Goal: Task Accomplishment & Management: Use online tool/utility

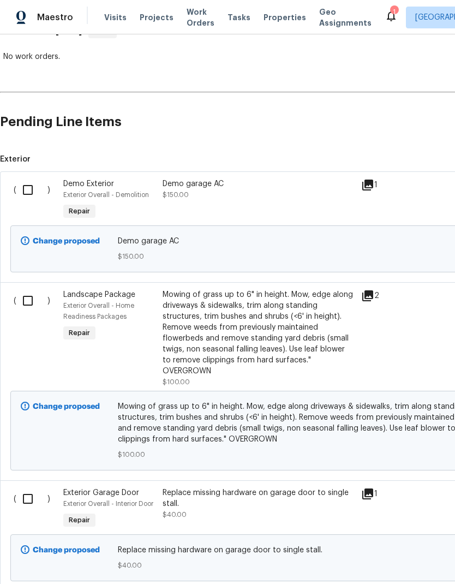
scroll to position [196, 0]
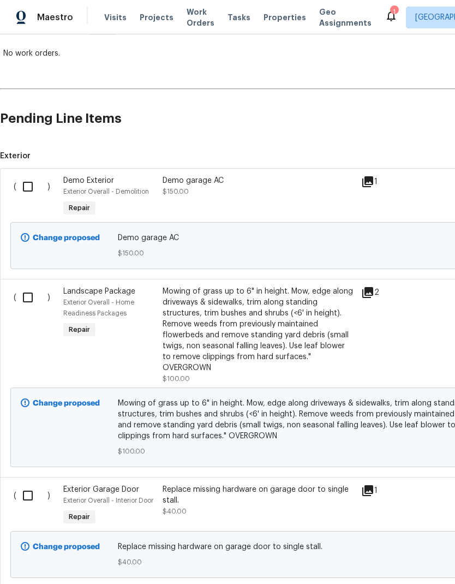
click at [22, 189] on input "checkbox" at bounding box center [31, 186] width 31 height 23
checkbox input "true"
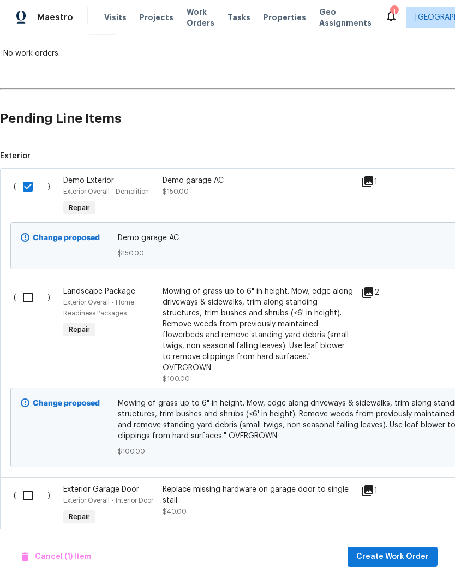
click at [29, 291] on input "checkbox" at bounding box center [31, 297] width 31 height 23
checkbox input "true"
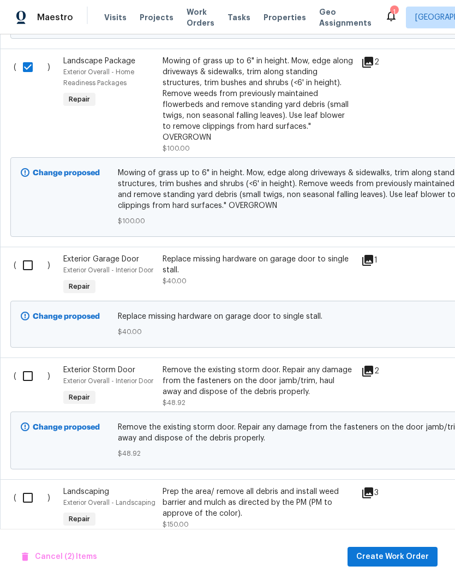
scroll to position [426, 0]
click at [27, 255] on input "checkbox" at bounding box center [31, 265] width 31 height 23
checkbox input "true"
click at [28, 370] on input "checkbox" at bounding box center [31, 375] width 31 height 23
checkbox input "true"
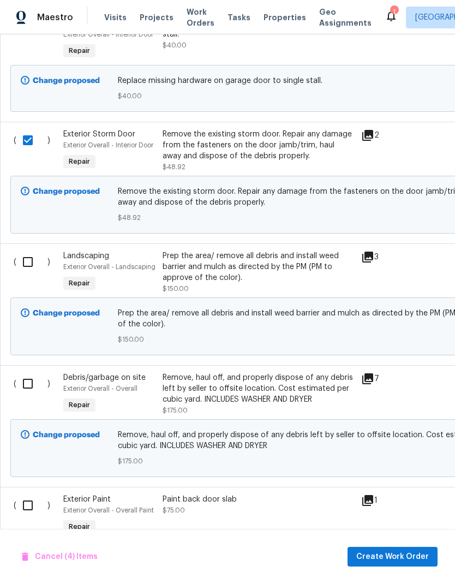
scroll to position [662, 0]
click at [26, 253] on input "checkbox" at bounding box center [31, 261] width 31 height 23
checkbox input "true"
click at [28, 377] on input "checkbox" at bounding box center [31, 383] width 31 height 23
checkbox input "true"
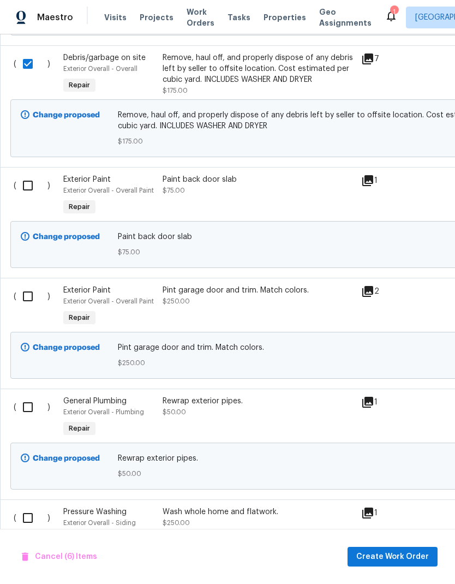
scroll to position [983, 0]
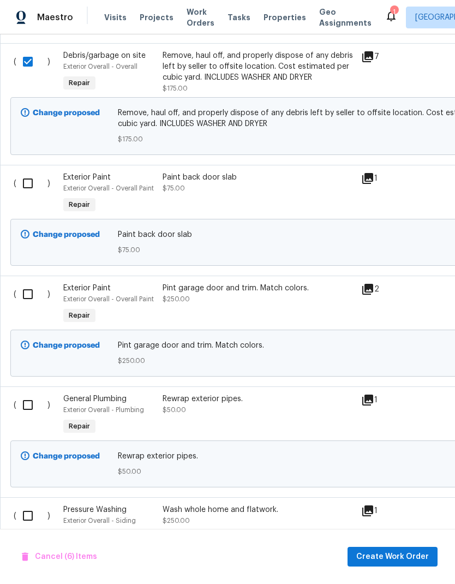
click at [30, 177] on input "checkbox" at bounding box center [31, 183] width 31 height 23
checkbox input "true"
click at [29, 297] on input "checkbox" at bounding box center [31, 294] width 31 height 23
checkbox input "true"
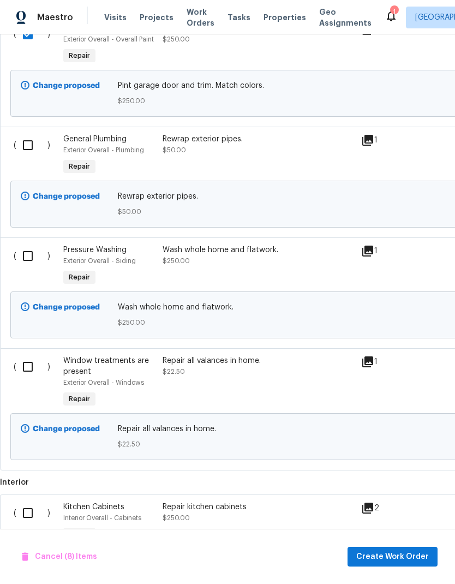
scroll to position [1244, 0]
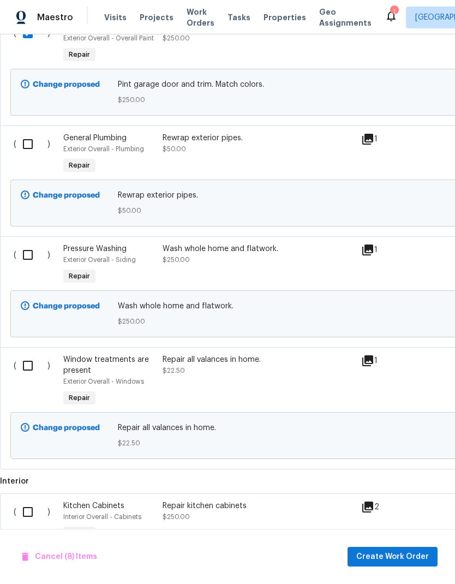
click at [27, 135] on input "checkbox" at bounding box center [31, 144] width 31 height 23
checkbox input "true"
click at [27, 250] on input "checkbox" at bounding box center [31, 254] width 31 height 23
checkbox input "true"
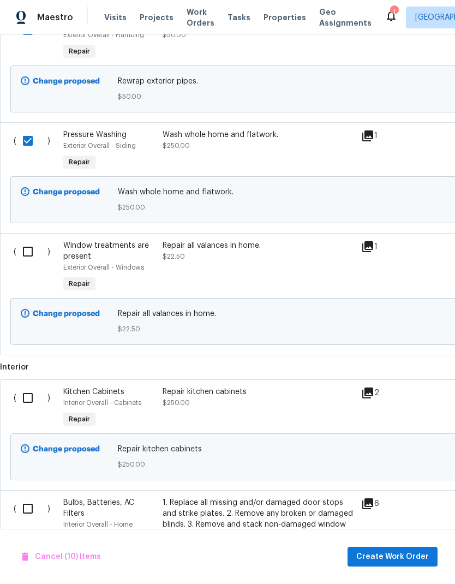
scroll to position [1398, 0]
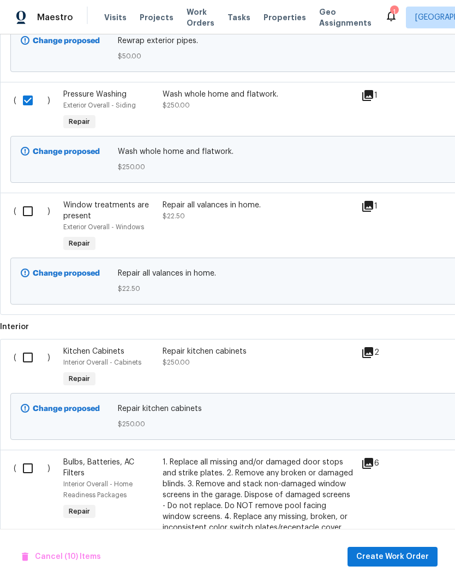
click at [26, 207] on input "checkbox" at bounding box center [31, 211] width 31 height 23
checkbox input "true"
click at [27, 352] on input "checkbox" at bounding box center [31, 357] width 31 height 23
checkbox input "true"
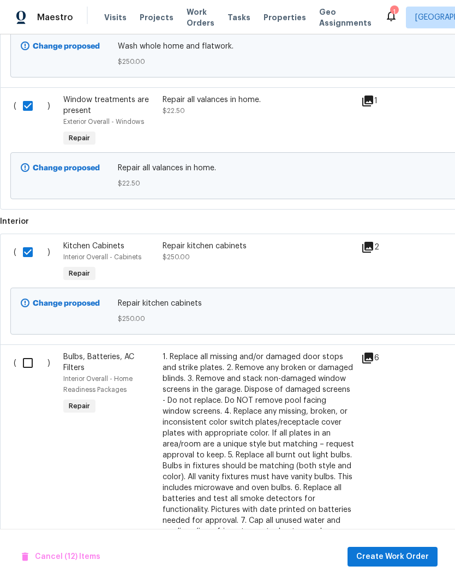
scroll to position [1504, 0]
click at [25, 361] on input "checkbox" at bounding box center [31, 362] width 31 height 23
checkbox input "true"
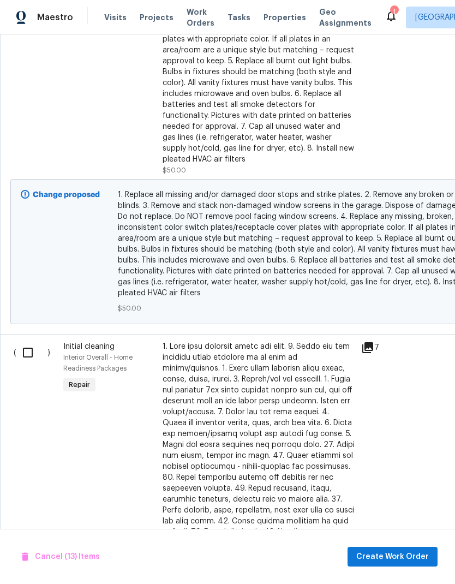
scroll to position [1901, 0]
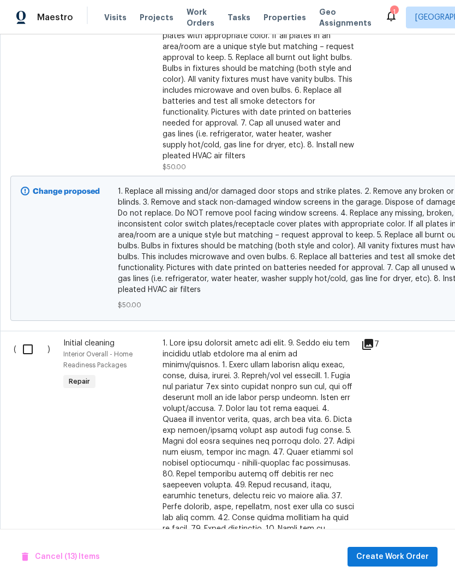
click at [24, 338] on input "checkbox" at bounding box center [31, 349] width 31 height 23
checkbox input "true"
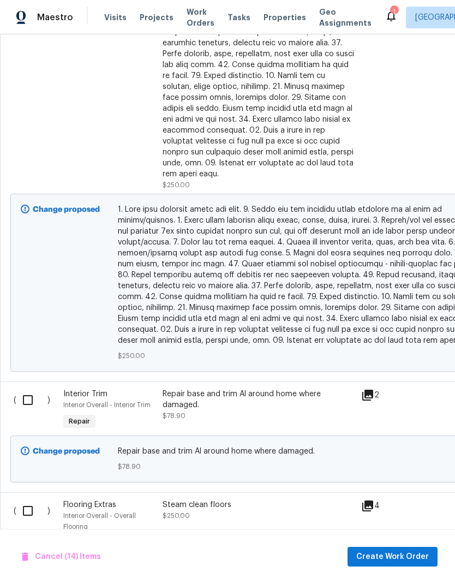
scroll to position [2353, 0]
click at [23, 390] on input "checkbox" at bounding box center [31, 399] width 31 height 23
checkbox input "true"
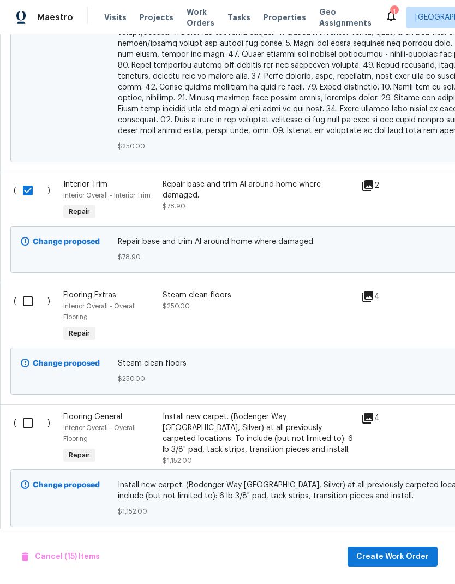
scroll to position [2568, -1]
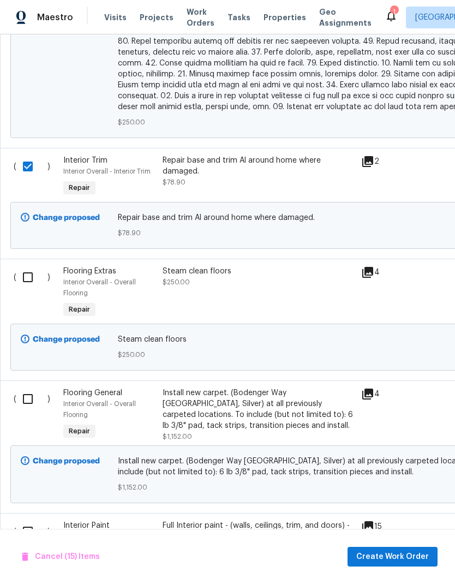
click at [25, 266] on input "checkbox" at bounding box center [31, 277] width 31 height 23
checkbox input "true"
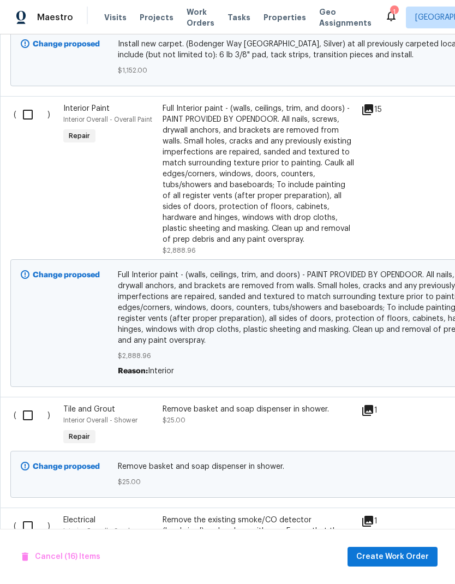
scroll to position [3004, 0]
click at [22, 103] on input "checkbox" at bounding box center [31, 114] width 31 height 23
checkbox input "true"
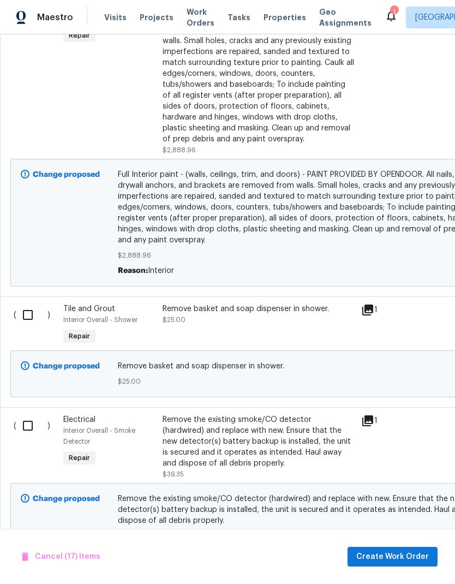
scroll to position [3103, 0]
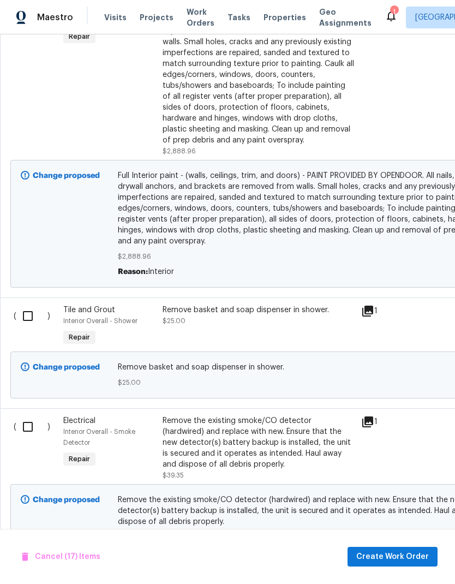
click at [25, 304] on input "checkbox" at bounding box center [31, 315] width 31 height 23
checkbox input "true"
click at [28, 415] on input "checkbox" at bounding box center [31, 426] width 31 height 23
checkbox input "true"
click at [412, 551] on span "Create Work Order" at bounding box center [392, 557] width 73 height 14
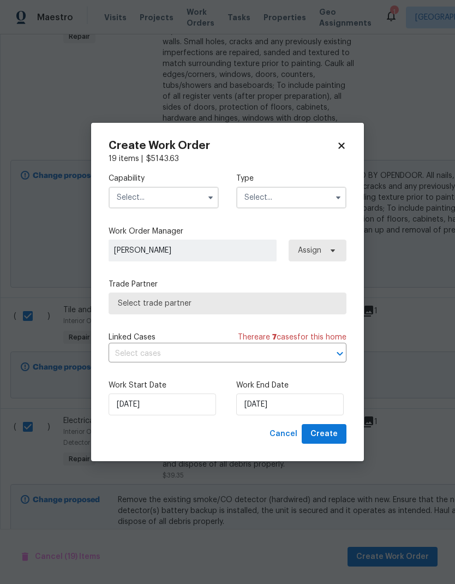
click at [136, 193] on input "text" at bounding box center [164, 198] width 110 height 22
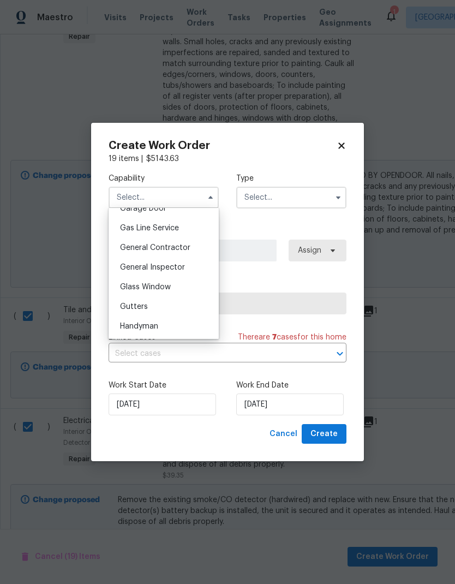
scroll to position [495, 0]
click at [133, 248] on span "General Contractor" at bounding box center [155, 247] width 70 height 8
type input "General Contractor"
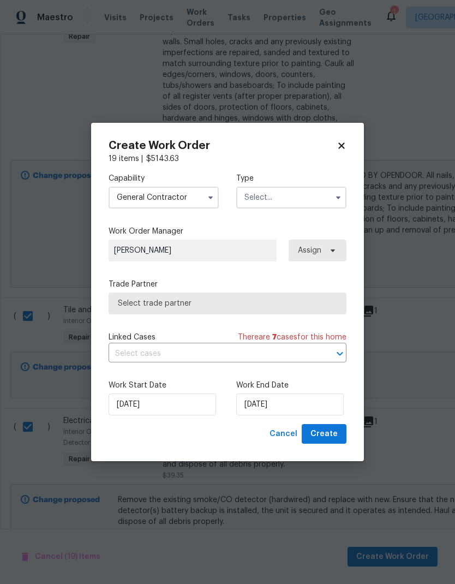
click at [322, 203] on input "text" at bounding box center [291, 198] width 110 height 22
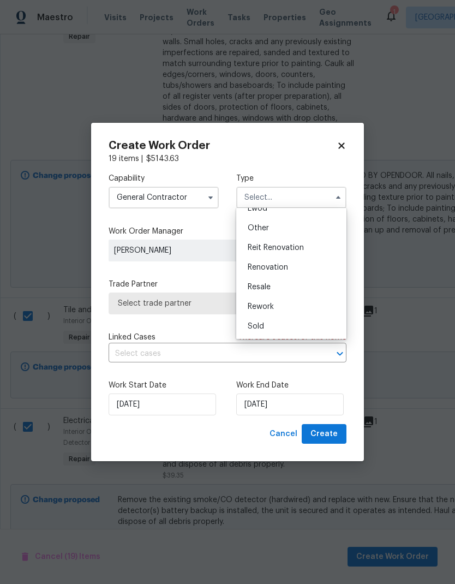
scroll to position [130, 0]
click at [308, 266] on div "Renovation" at bounding box center [291, 267] width 105 height 20
type input "Renovation"
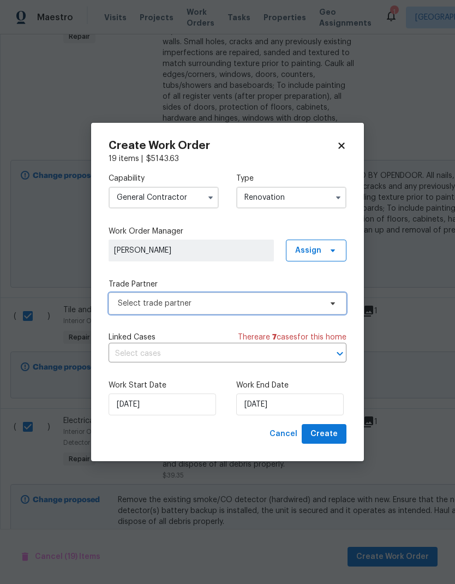
click at [132, 304] on span "Select trade partner" at bounding box center [219, 303] width 203 height 11
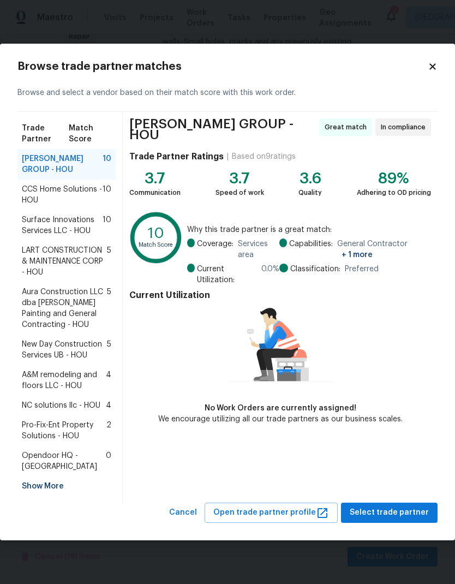
click at [36, 230] on span "Surface Innovations Services LLC - HOU" at bounding box center [62, 225] width 81 height 22
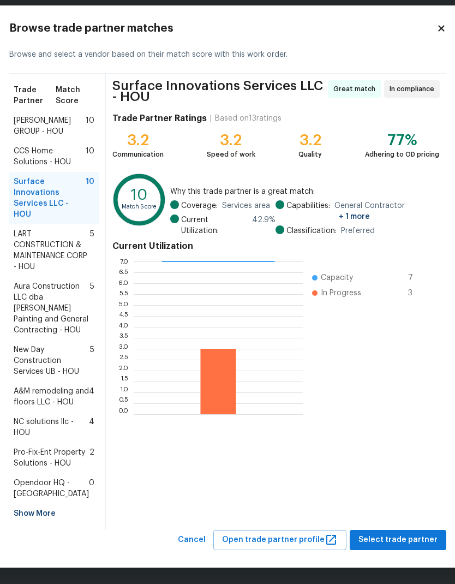
scroll to position [87, 0]
click at [403, 538] on span "Select trade partner" at bounding box center [397, 540] width 79 height 14
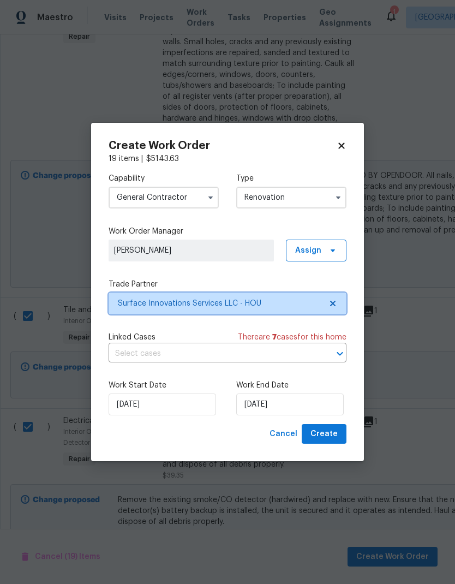
scroll to position [0, 0]
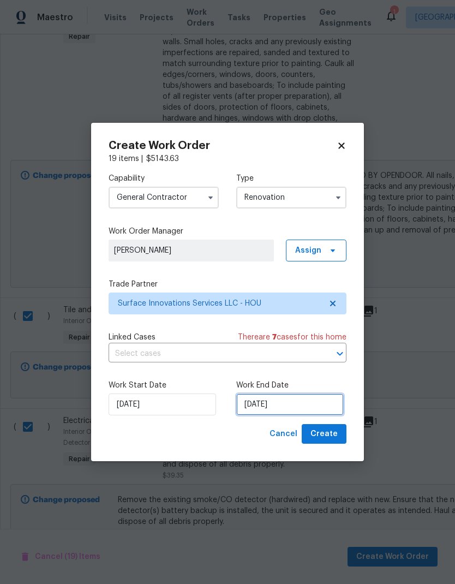
click at [301, 402] on input "[DATE]" at bounding box center [289, 404] width 107 height 22
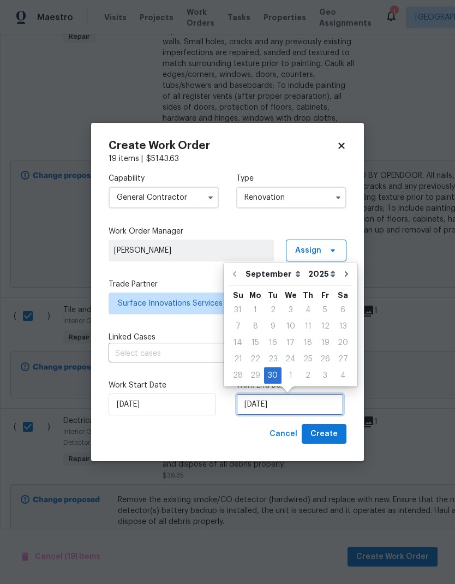
scroll to position [8, 0]
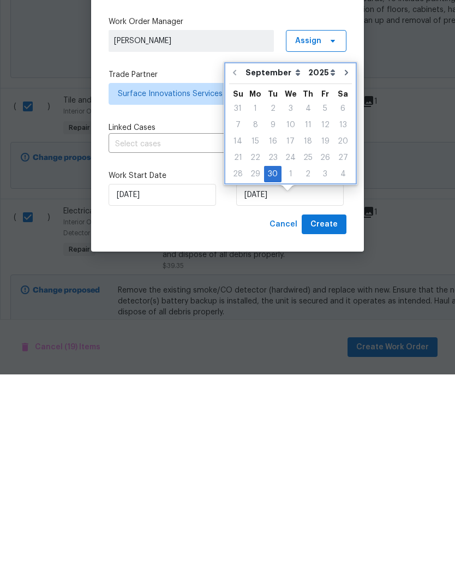
click at [345, 279] on icon "Go to next month" at bounding box center [346, 281] width 3 height 5
type input "[DATE]"
select select "9"
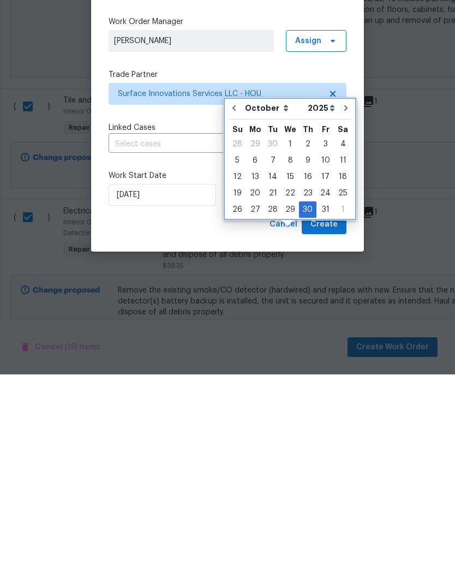
scroll to position [44, 0]
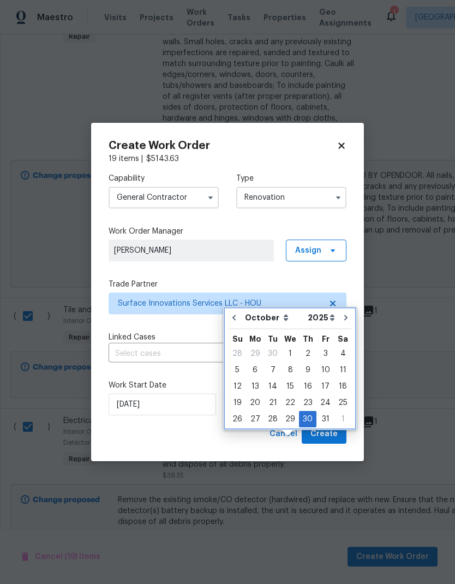
click at [241, 306] on button "Go to previous month" at bounding box center [234, 317] width 16 height 22
type input "[DATE]"
select select "8"
click at [342, 313] on icon "Go to next month" at bounding box center [346, 317] width 9 height 9
type input "[DATE]"
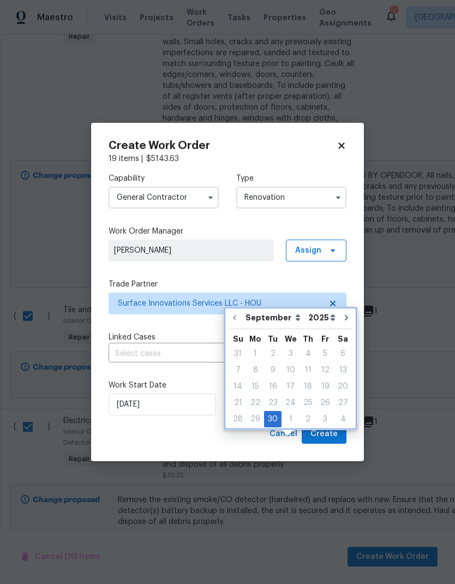
select select "9"
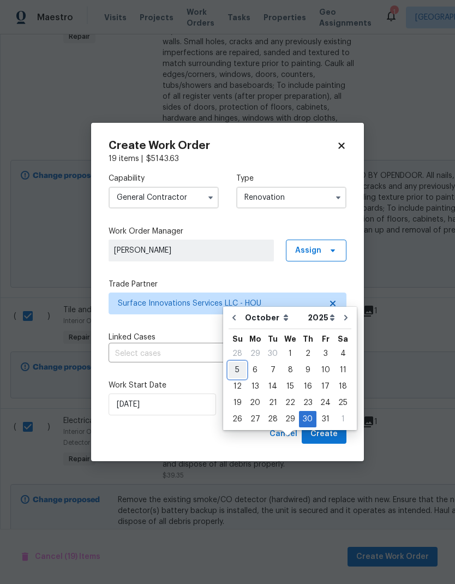
click at [237, 362] on div "5" at bounding box center [237, 369] width 17 height 15
type input "[DATE]"
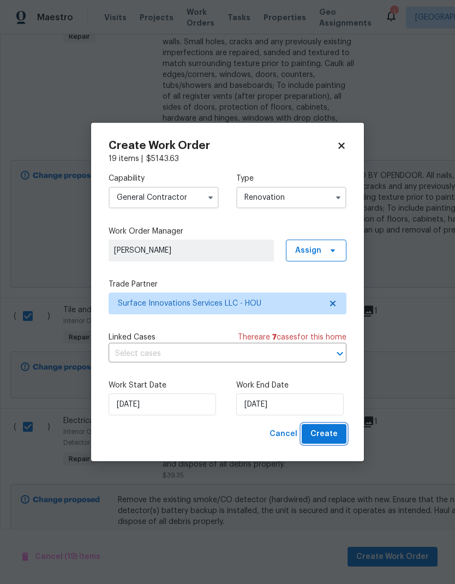
click at [333, 431] on span "Create" at bounding box center [323, 434] width 27 height 14
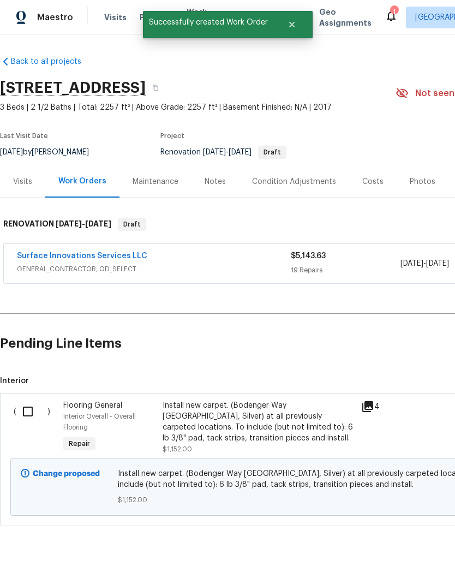
scroll to position [0, 0]
click at [29, 408] on input "checkbox" at bounding box center [31, 411] width 31 height 23
checkbox input "true"
click at [400, 558] on span "Create Work Order" at bounding box center [392, 557] width 73 height 14
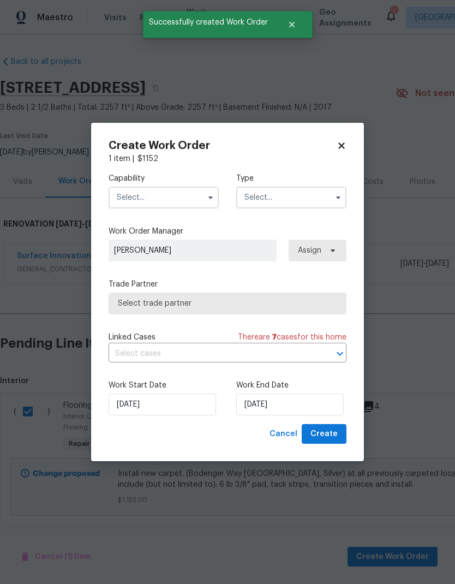
click at [131, 203] on input "text" at bounding box center [164, 198] width 110 height 22
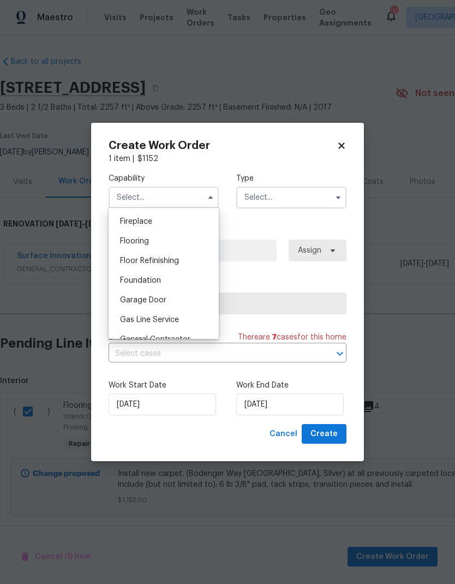
scroll to position [404, 0]
click at [122, 244] on div "Flooring" at bounding box center [163, 240] width 105 height 20
type input "Flooring"
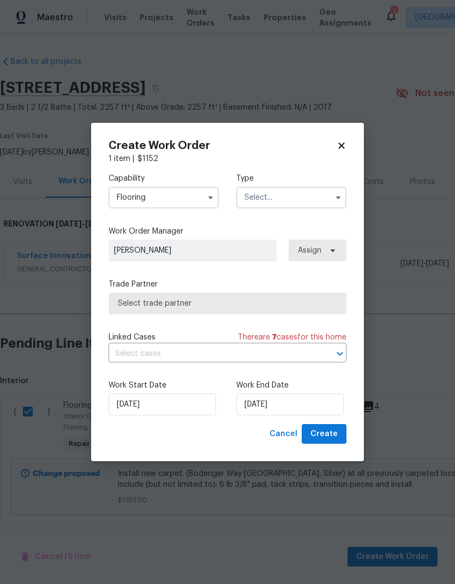
click at [315, 195] on input "text" at bounding box center [291, 198] width 110 height 22
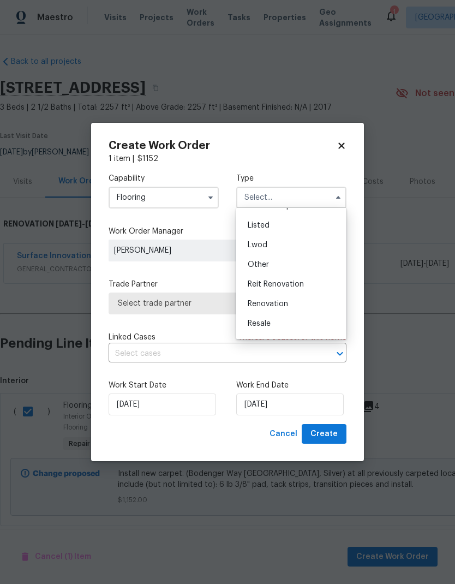
scroll to position [112, 0]
click at [291, 286] on div "Renovation" at bounding box center [291, 285] width 105 height 20
type input "Renovation"
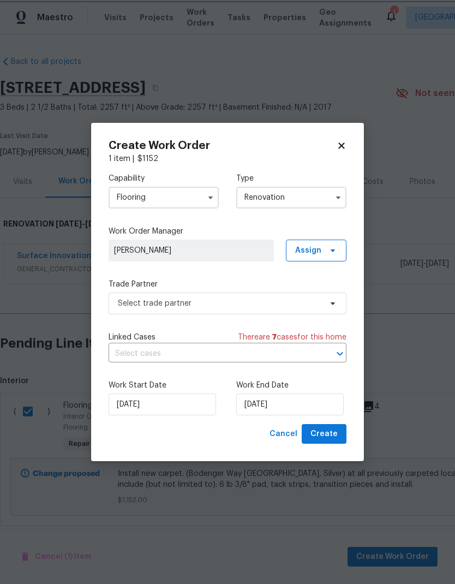
scroll to position [0, 0]
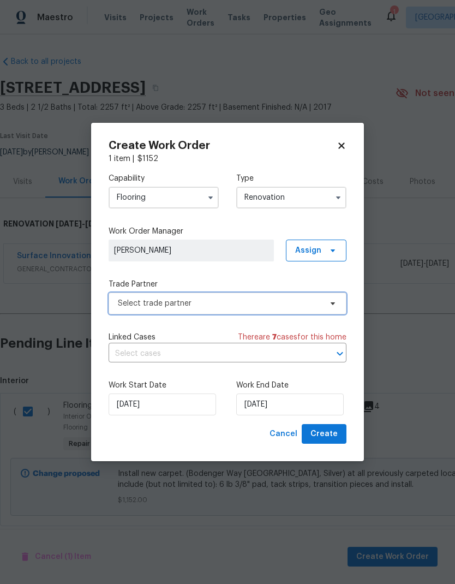
click at [296, 310] on span "Select trade partner" at bounding box center [228, 303] width 238 height 22
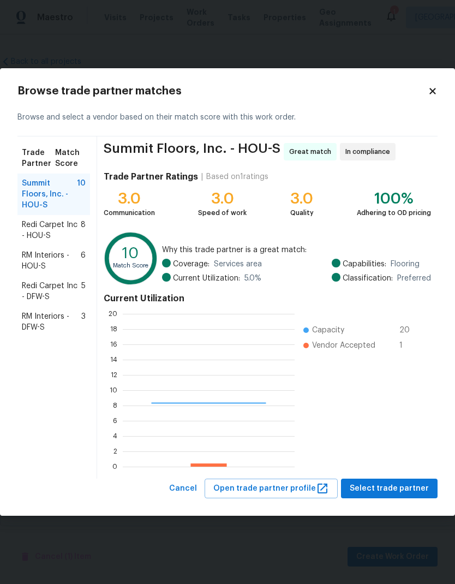
scroll to position [153, 172]
click at [33, 219] on span "Redi Carpet Inc - HOU-S" at bounding box center [51, 230] width 59 height 22
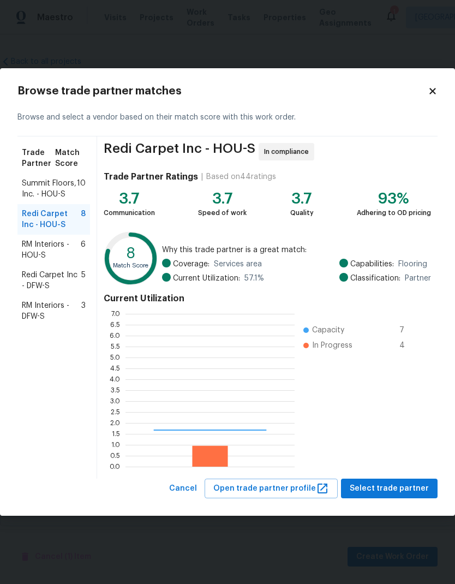
scroll to position [153, 169]
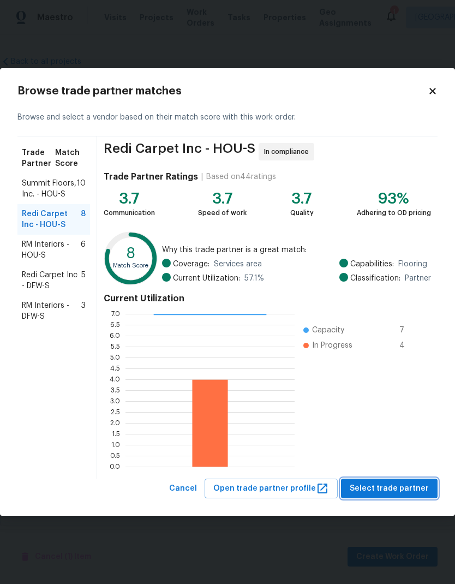
click at [409, 484] on span "Select trade partner" at bounding box center [389, 489] width 79 height 14
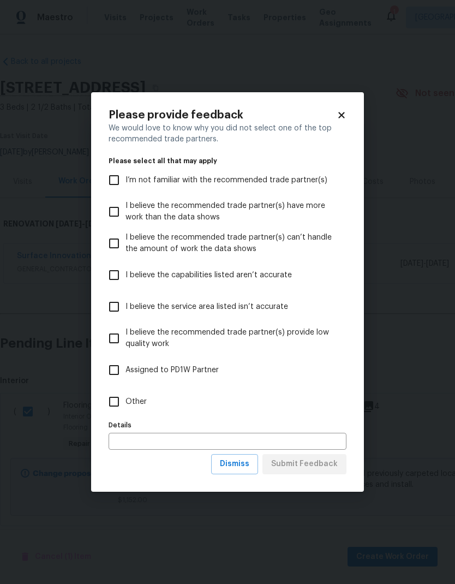
click at [116, 411] on input "Other" at bounding box center [114, 401] width 23 height 23
checkbox input "true"
click at [322, 461] on span "Submit Feedback" at bounding box center [304, 464] width 67 height 14
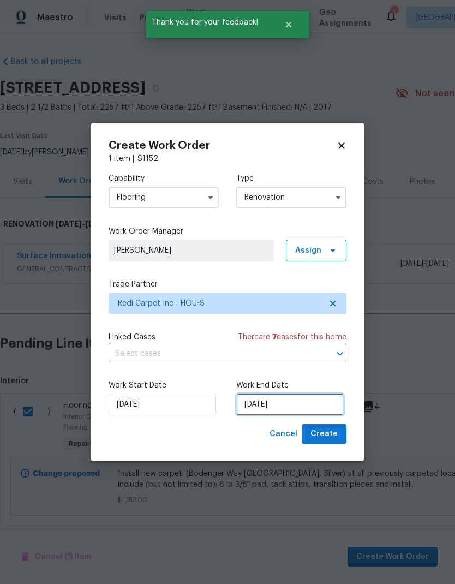
click at [312, 401] on input "[DATE]" at bounding box center [289, 404] width 107 height 22
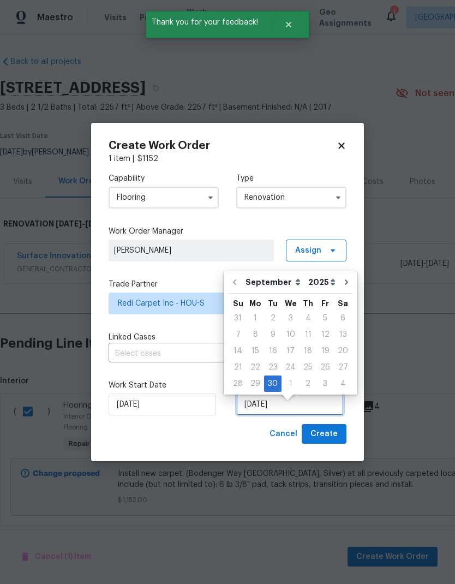
scroll to position [8, 0]
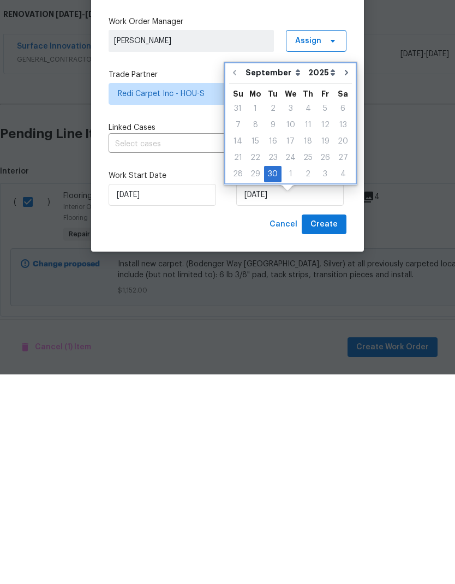
click at [342, 278] on icon "Go to next month" at bounding box center [346, 282] width 9 height 9
type input "[DATE]"
select select "9"
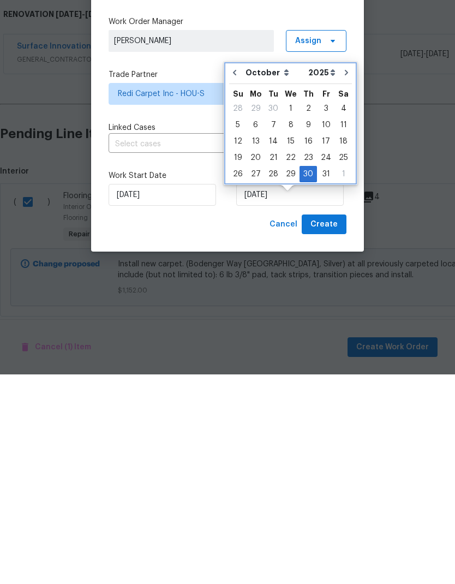
scroll to position [17, 0]
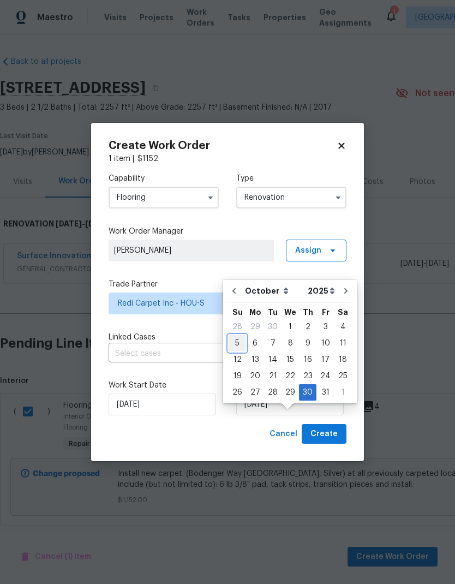
click at [237, 335] on div "5" at bounding box center [237, 342] width 17 height 15
type input "[DATE]"
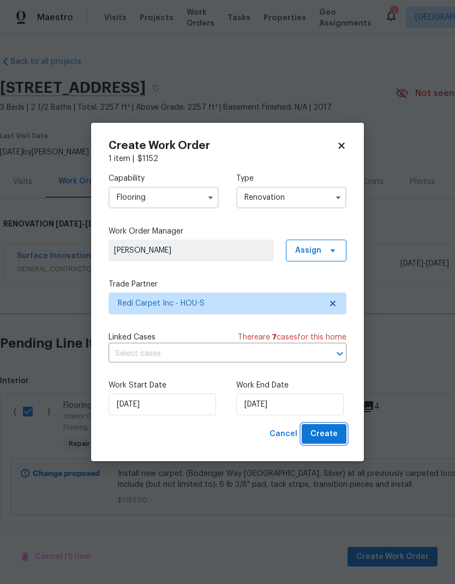
click at [323, 443] on button "Create" at bounding box center [324, 434] width 45 height 20
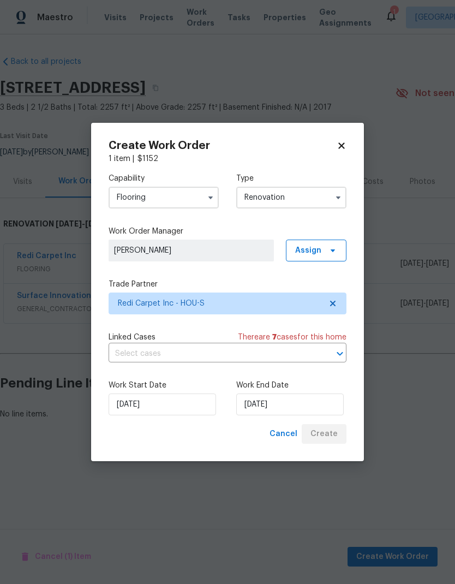
scroll to position [0, 0]
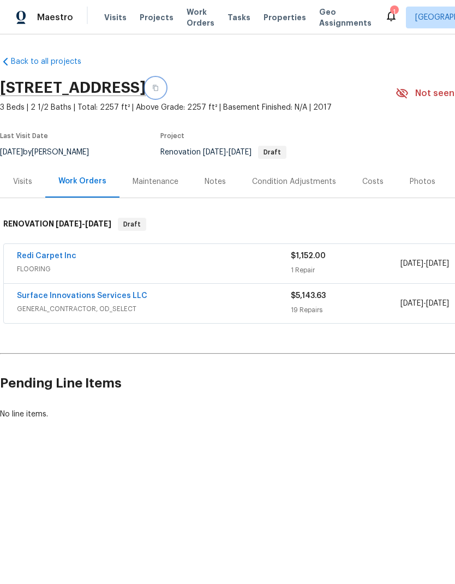
click at [159, 88] on icon "button" at bounding box center [155, 88] width 7 height 7
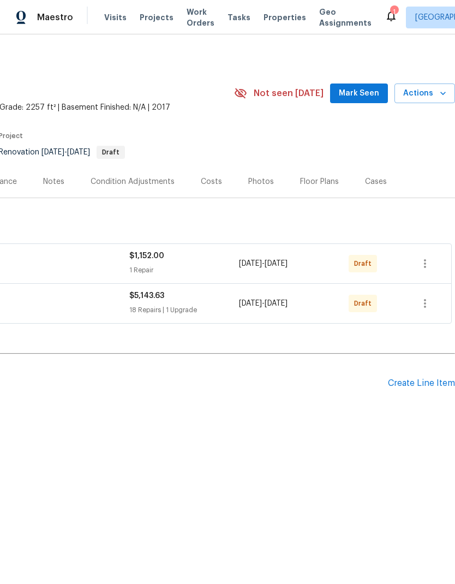
scroll to position [0, 161]
click at [424, 262] on icon "button" at bounding box center [424, 263] width 13 height 13
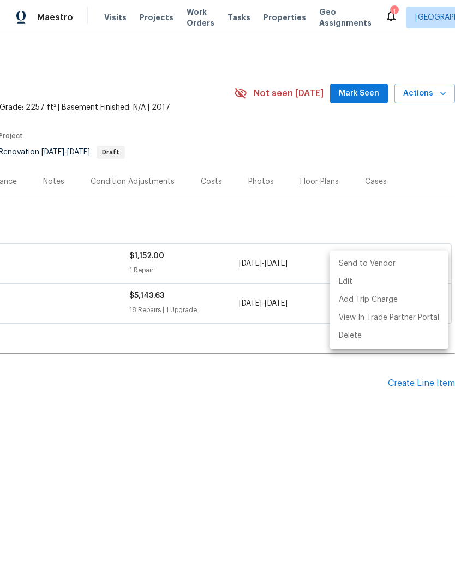
click at [404, 262] on li "Send to Vendor" at bounding box center [389, 264] width 118 height 18
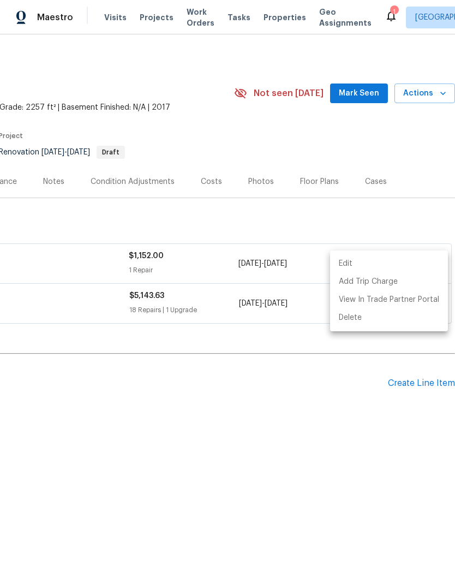
click at [371, 368] on div at bounding box center [227, 292] width 455 height 584
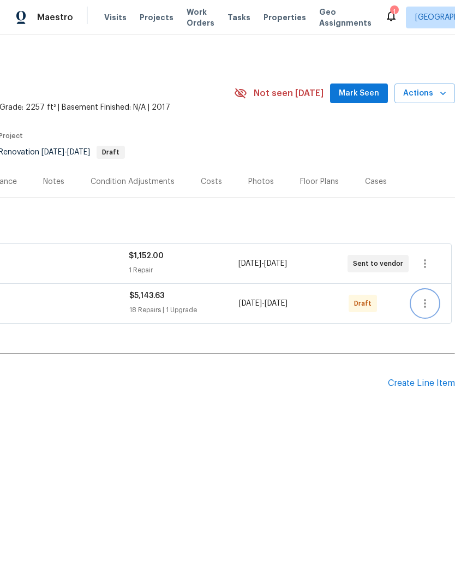
click at [423, 306] on icon "button" at bounding box center [424, 303] width 13 height 13
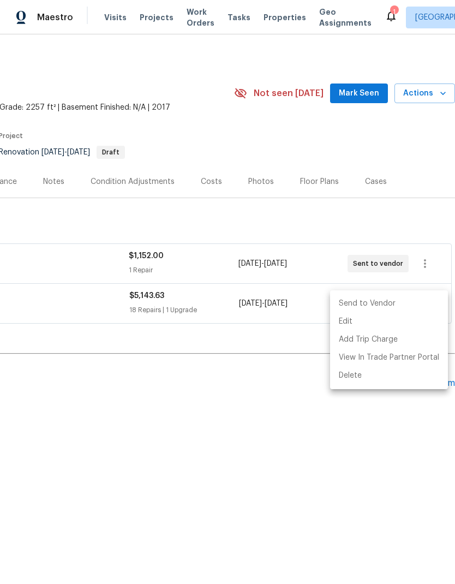
click at [390, 296] on li "Send to Vendor" at bounding box center [389, 303] width 118 height 18
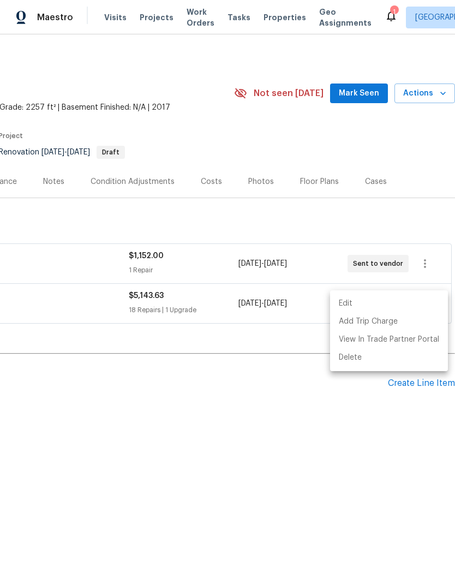
click at [117, 412] on div at bounding box center [227, 292] width 455 height 584
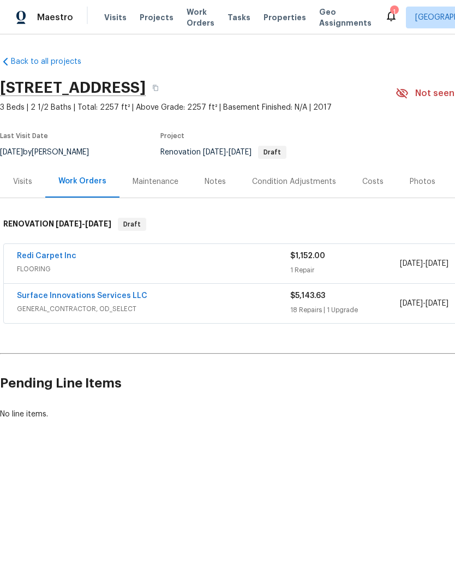
scroll to position [0, 0]
